Goal: Transaction & Acquisition: Purchase product/service

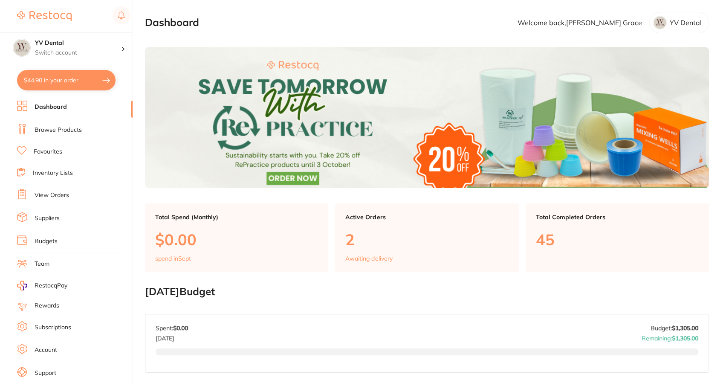
click at [76, 77] on button "$44.90 in your order" at bounding box center [66, 80] width 98 height 20
checkbox input "true"
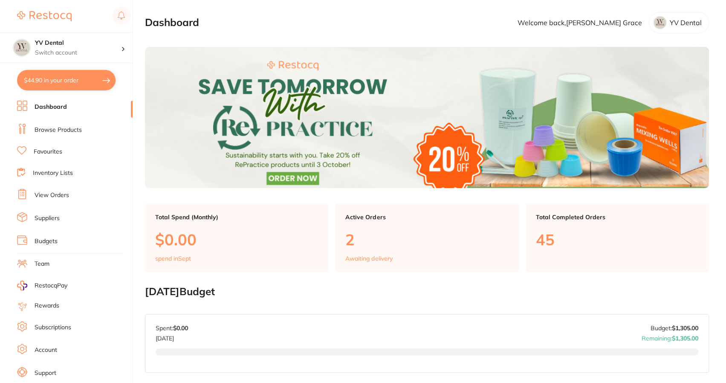
checkbox input "true"
